Goal: Information Seeking & Learning: Learn about a topic

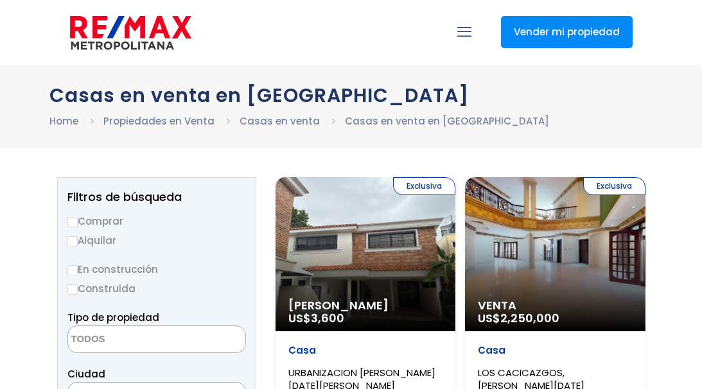
select select
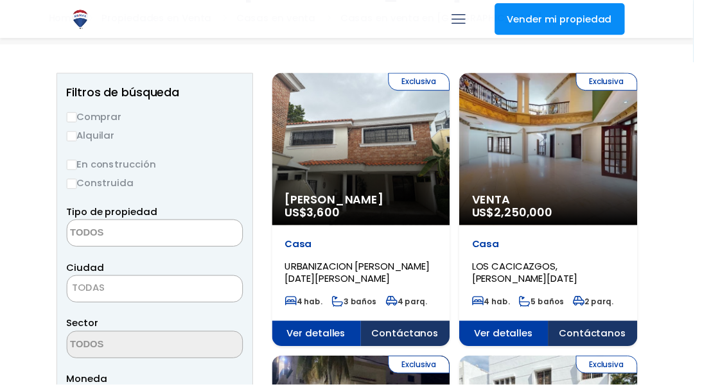
scroll to position [90, 0]
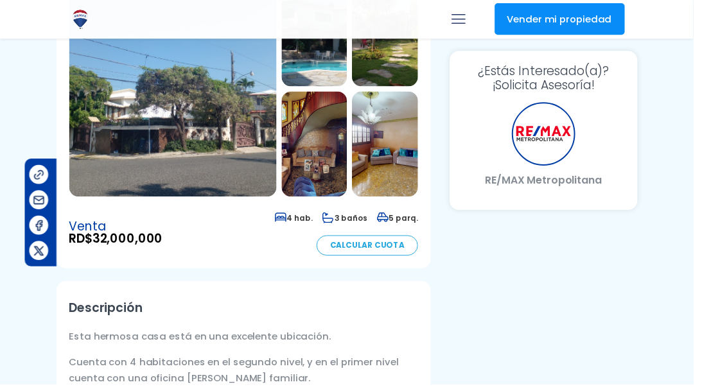
scroll to position [206, 193]
